Goal: Task Accomplishment & Management: Manage account settings

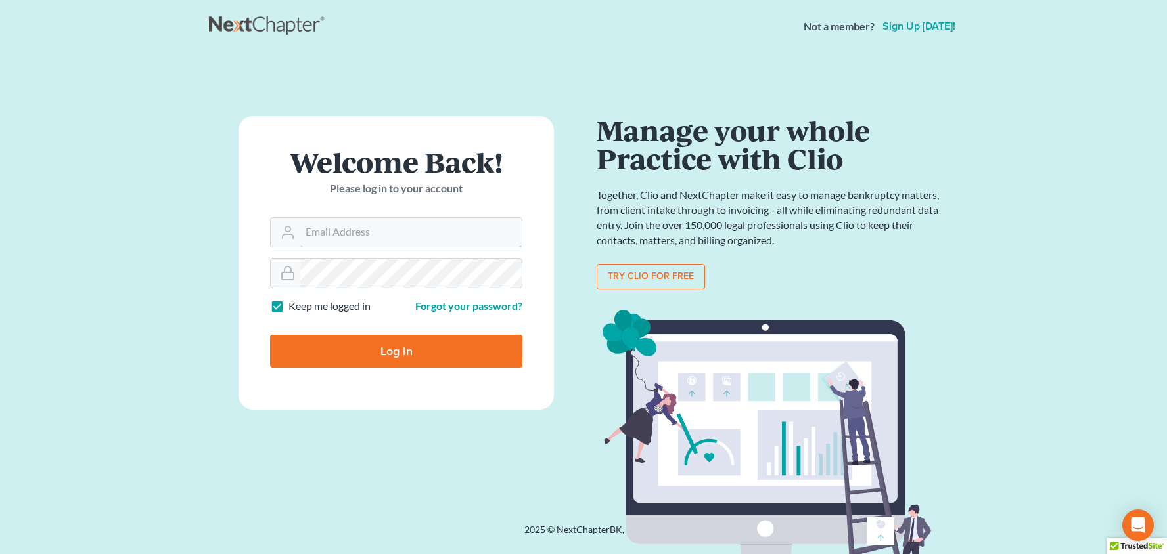
type input "[PERSON_NAME][EMAIL_ADDRESS][DOMAIN_NAME]"
click at [396, 350] on input "Log In" at bounding box center [396, 351] width 252 height 33
type input "Thinking..."
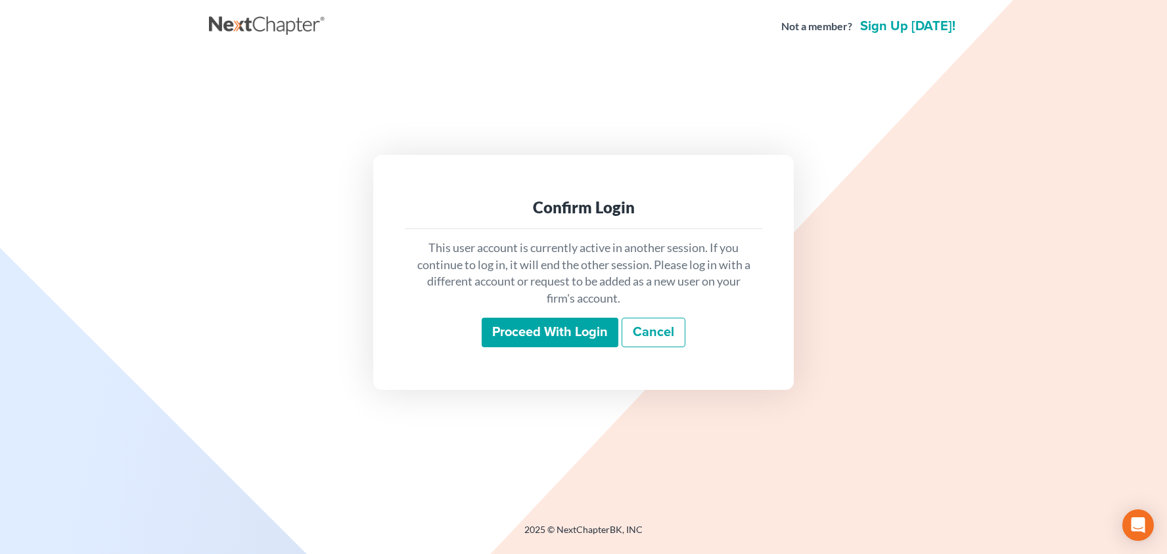
click at [532, 334] on input "Proceed with login" at bounding box center [549, 333] width 137 height 30
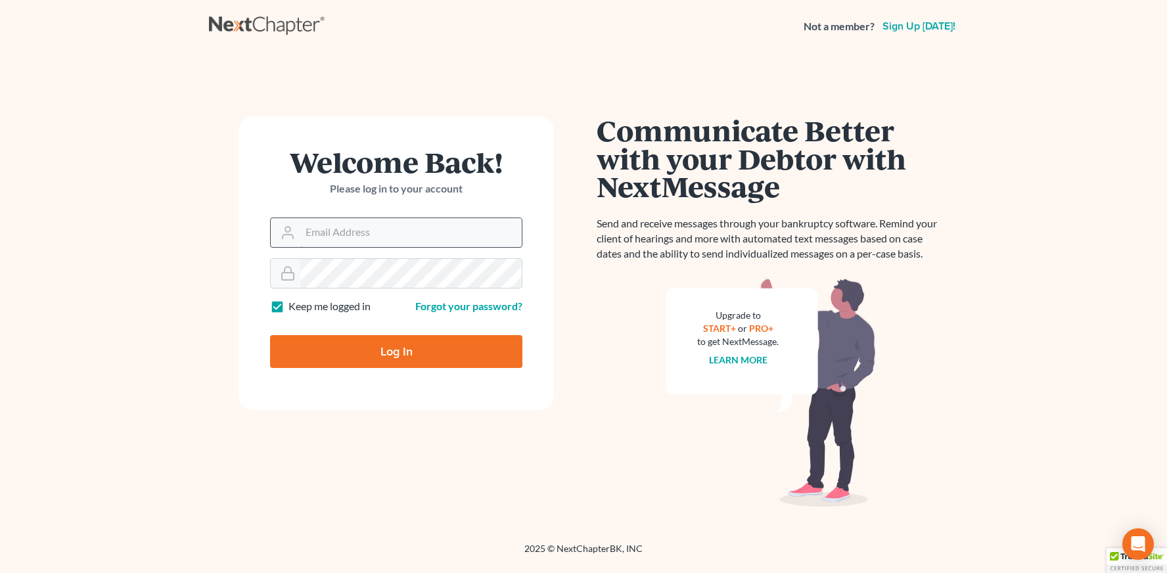
drag, startPoint x: 0, startPoint y: 0, endPoint x: 413, endPoint y: 229, distance: 472.5
click at [413, 229] on input "Email Address" at bounding box center [410, 232] width 221 height 29
click at [405, 258] on div at bounding box center [396, 273] width 252 height 31
click at [399, 231] on input "Email Address" at bounding box center [410, 232] width 221 height 29
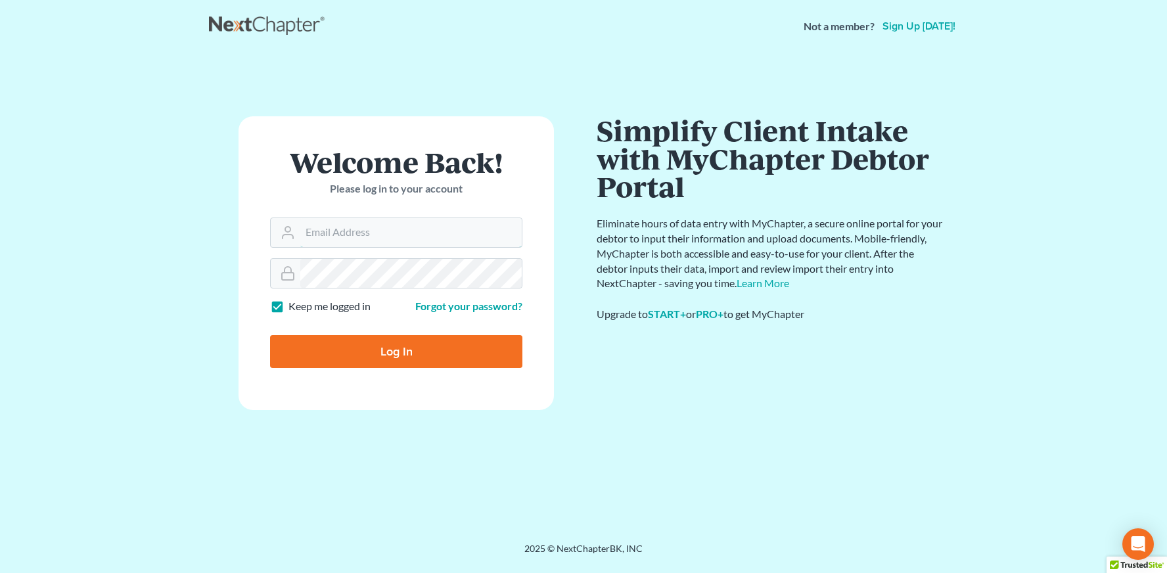
type input "[PERSON_NAME][EMAIL_ADDRESS][DOMAIN_NAME]"
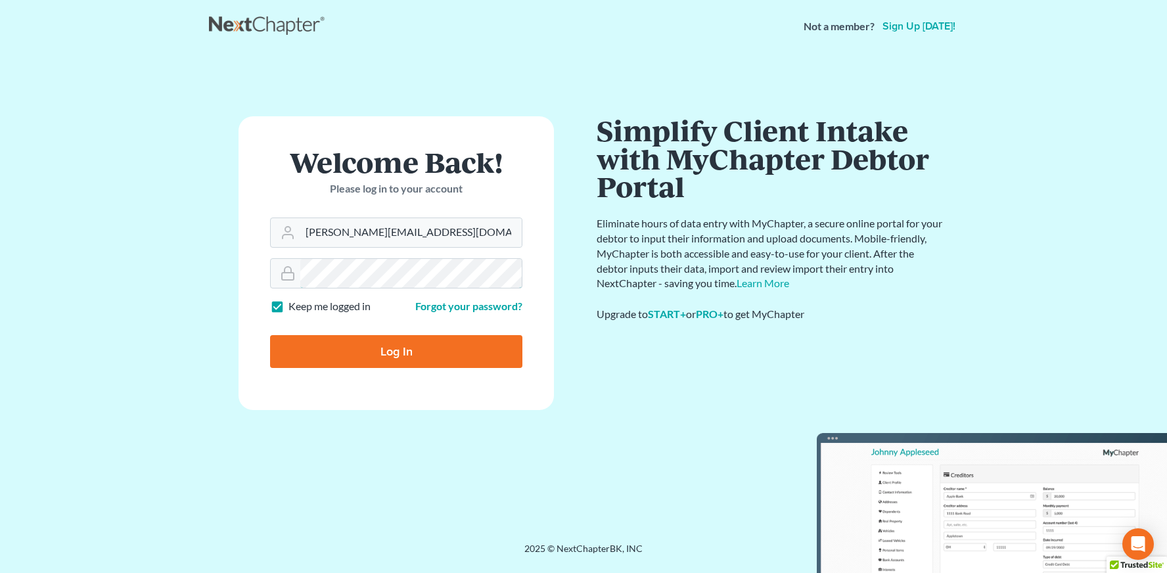
click at [396, 350] on input "Log In" at bounding box center [396, 351] width 252 height 33
type input "Thinking..."
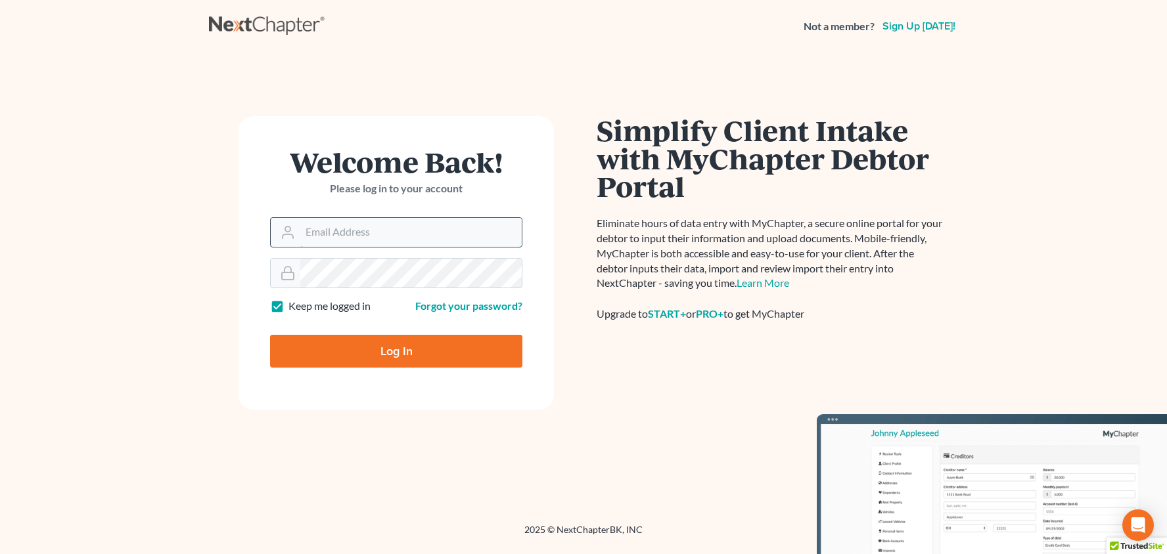
type input "[PERSON_NAME][EMAIL_ADDRESS][DOMAIN_NAME]"
click at [396, 350] on input "Log In" at bounding box center [396, 351] width 252 height 33
type input "Thinking..."
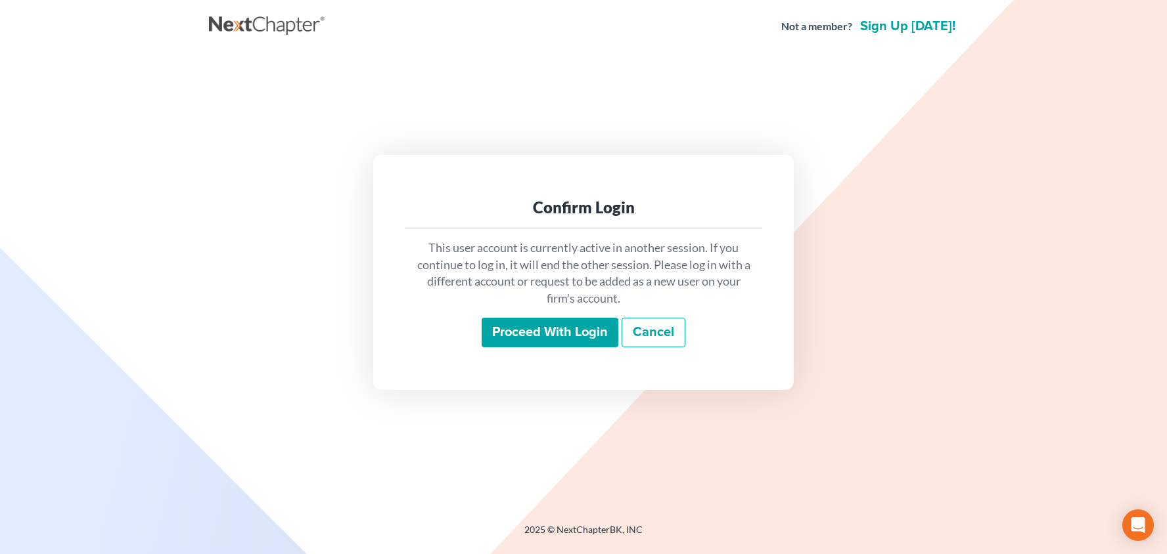
click at [545, 320] on input "Proceed with login" at bounding box center [549, 333] width 137 height 30
